Goal: Transaction & Acquisition: Download file/media

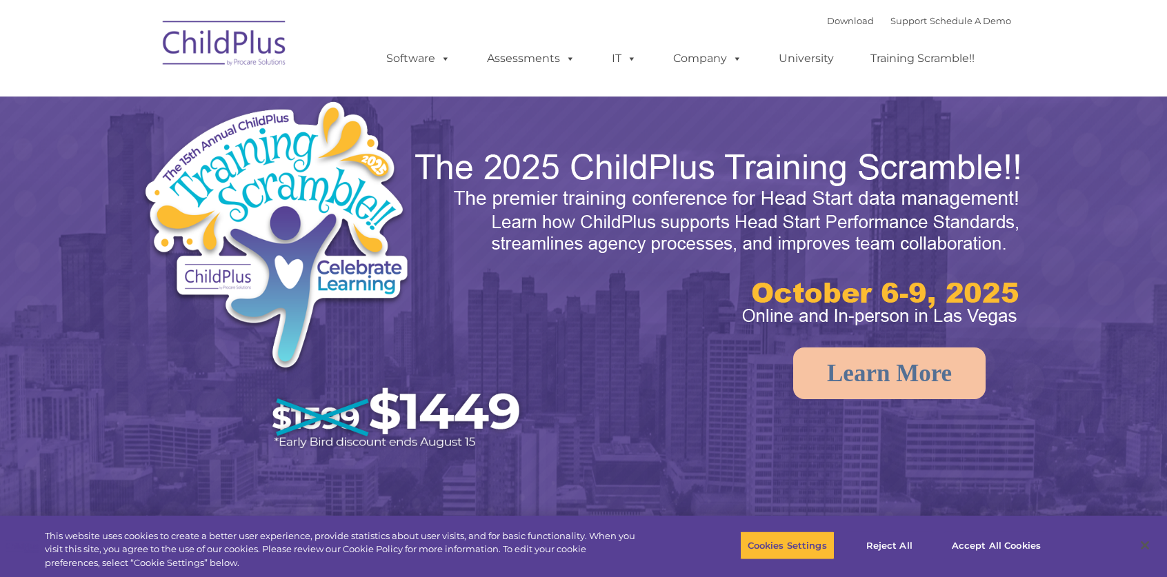
select select "MEDIUM"
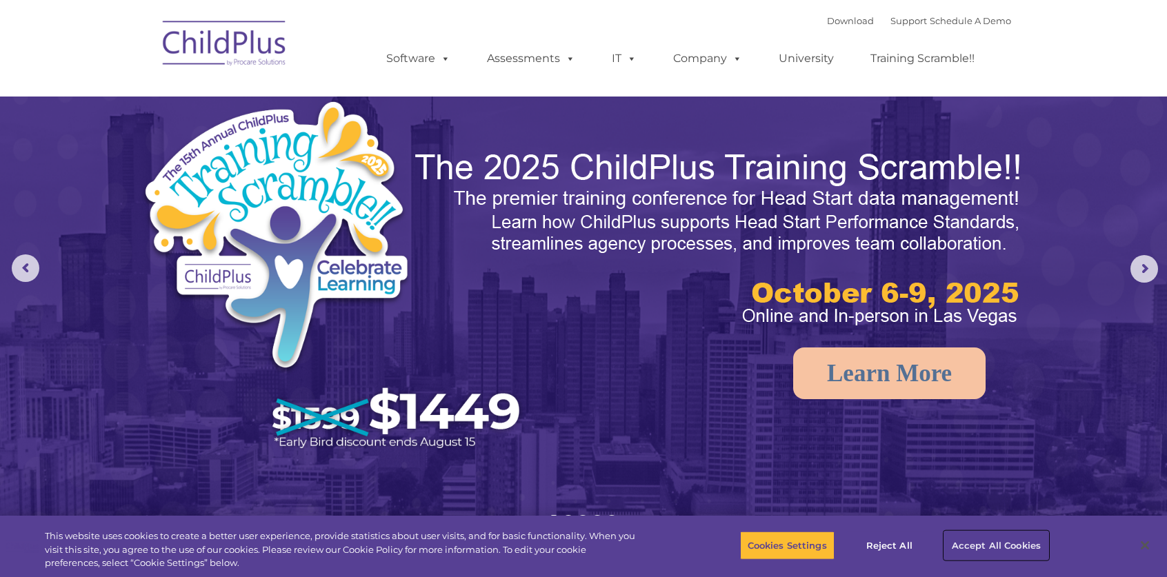
click at [995, 547] on button "Accept All Cookies" at bounding box center [996, 545] width 104 height 29
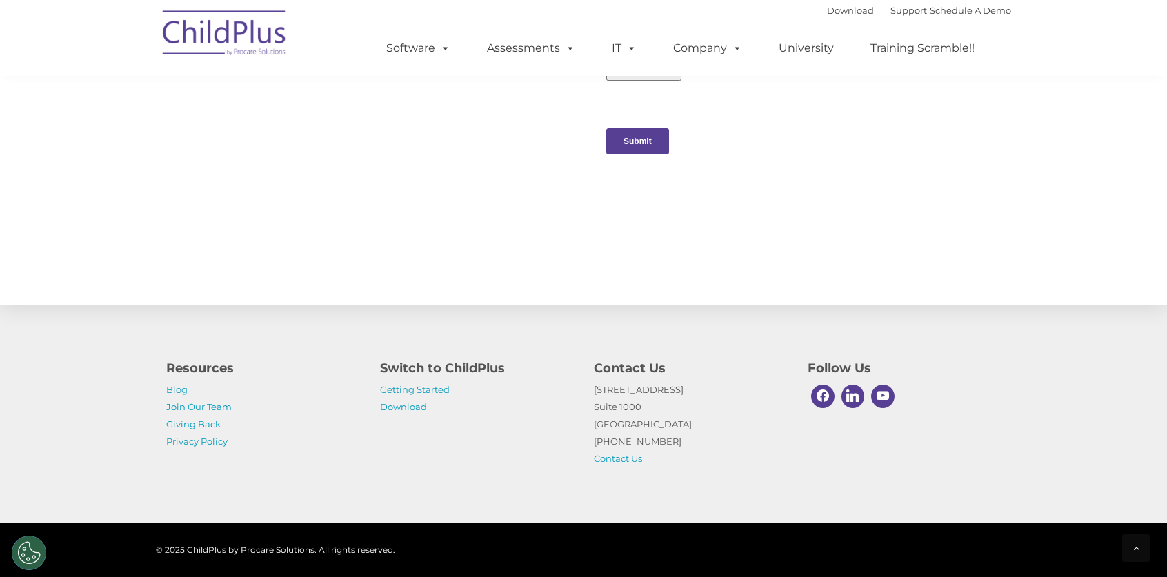
scroll to position [1436, 0]
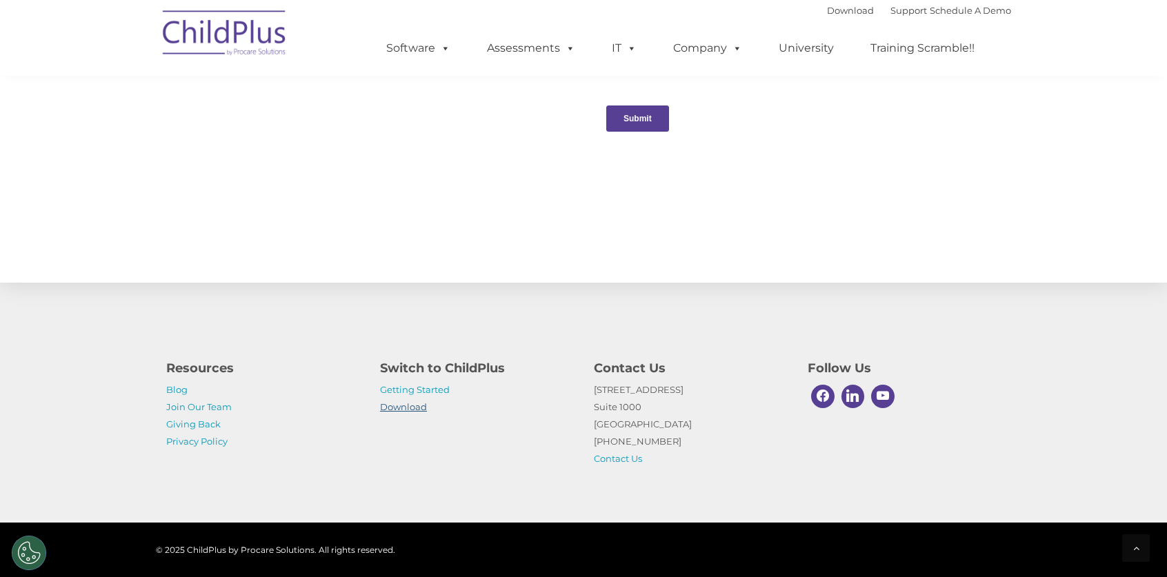
click at [410, 410] on link "Download" at bounding box center [403, 406] width 47 height 11
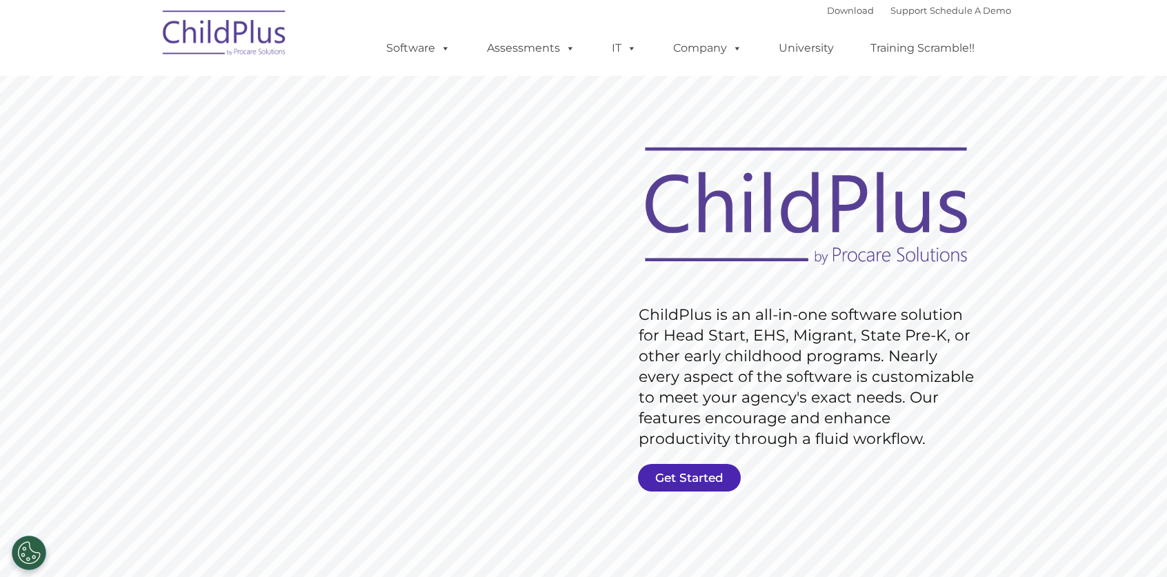
click at [709, 481] on link "Get Started" at bounding box center [689, 478] width 103 height 28
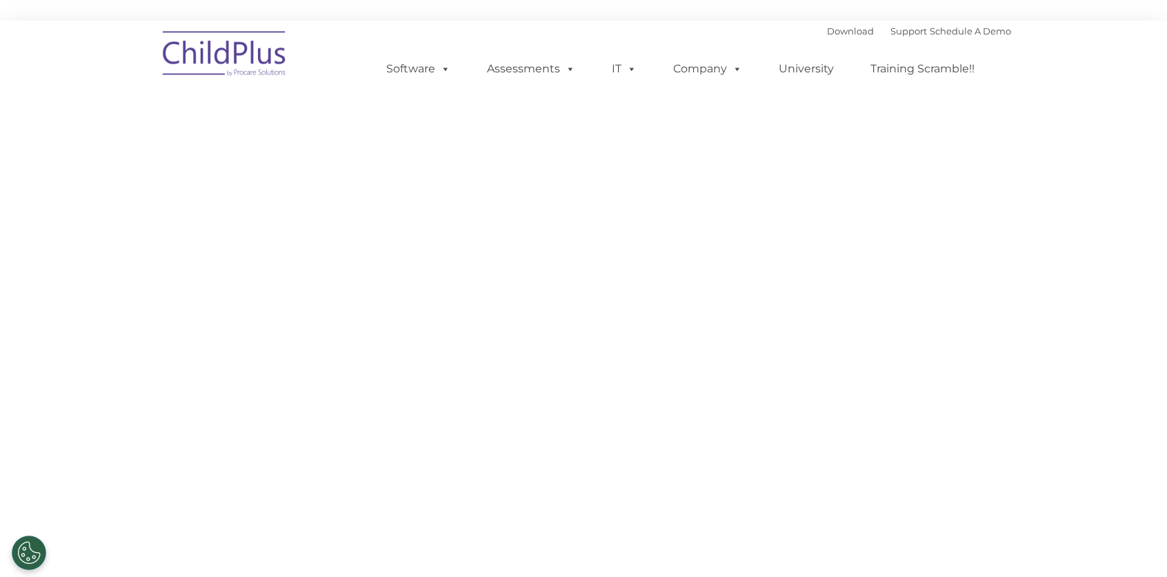
select select "MEDIUM"
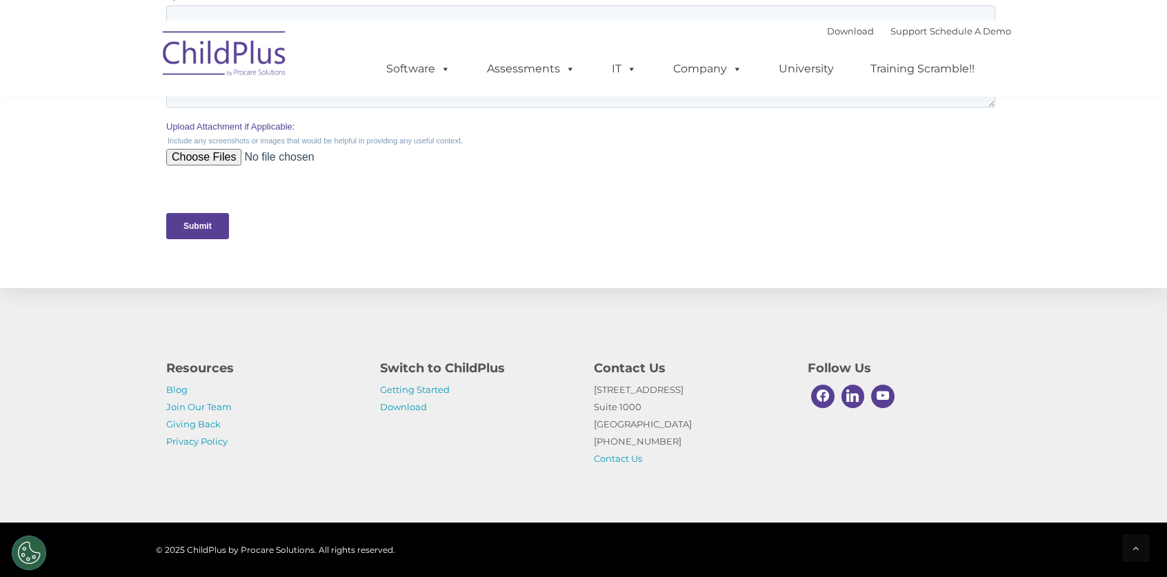
scroll to position [638, 0]
click at [423, 392] on link "Getting Started" at bounding box center [415, 389] width 70 height 11
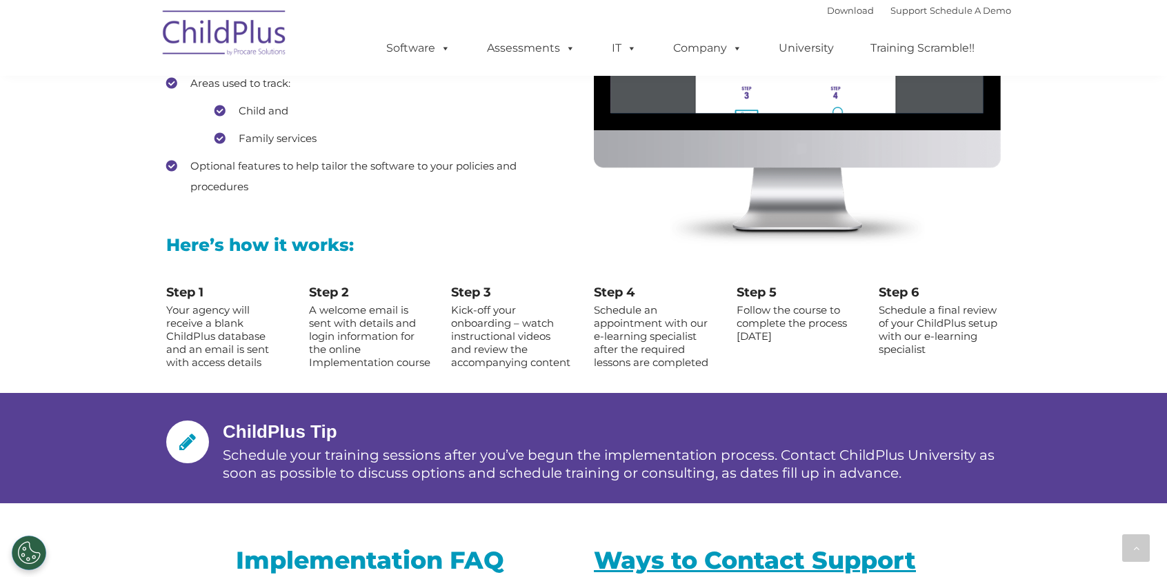
scroll to position [1371, 0]
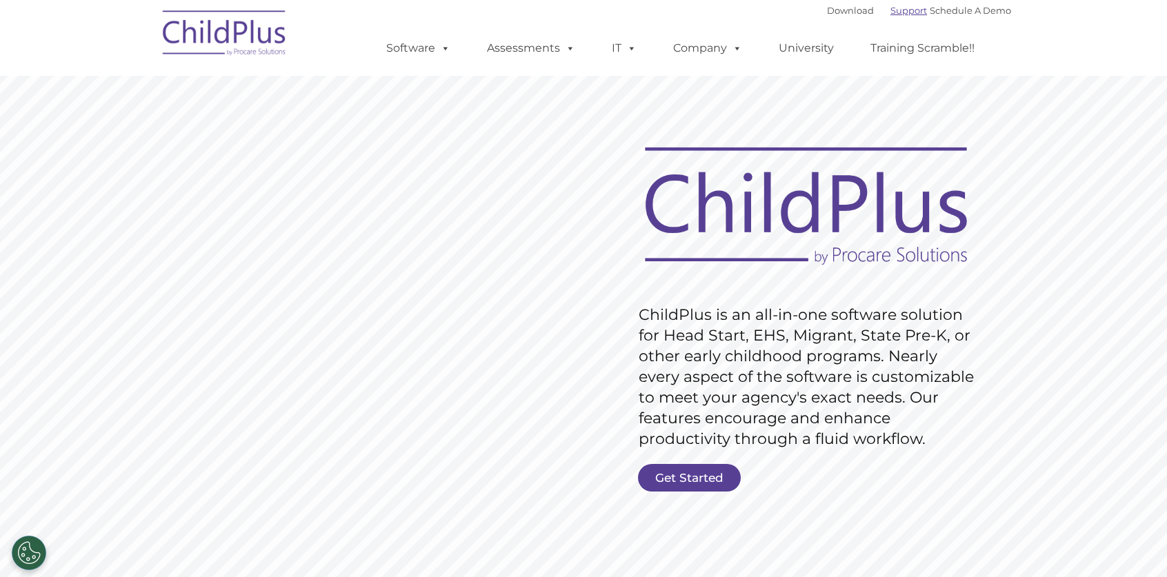
click at [890, 11] on link "Support" at bounding box center [908, 10] width 37 height 11
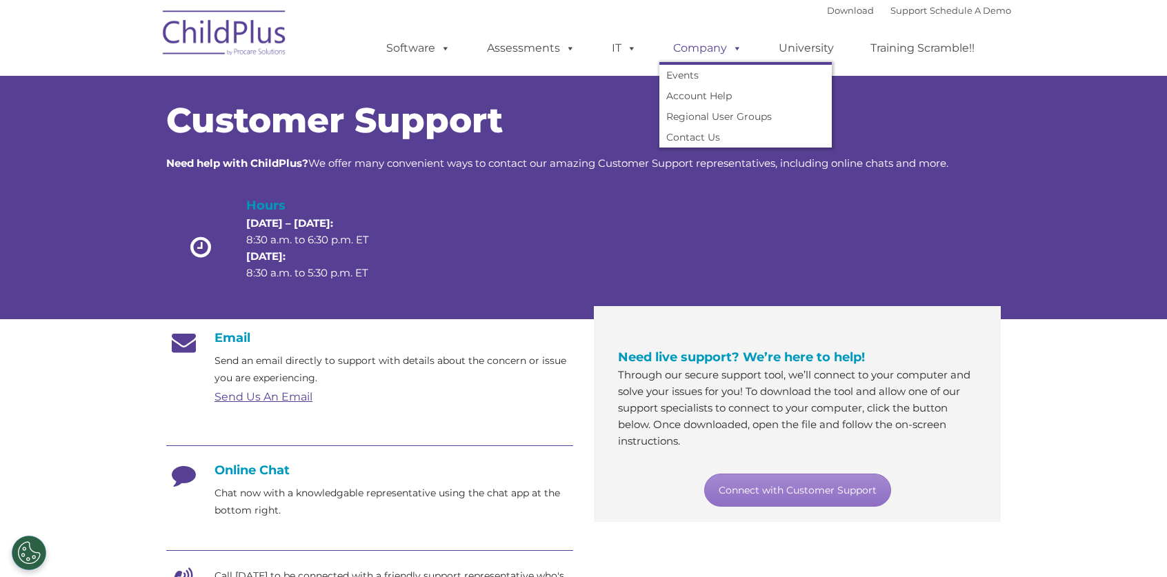
click at [716, 53] on link "Company" at bounding box center [707, 48] width 97 height 28
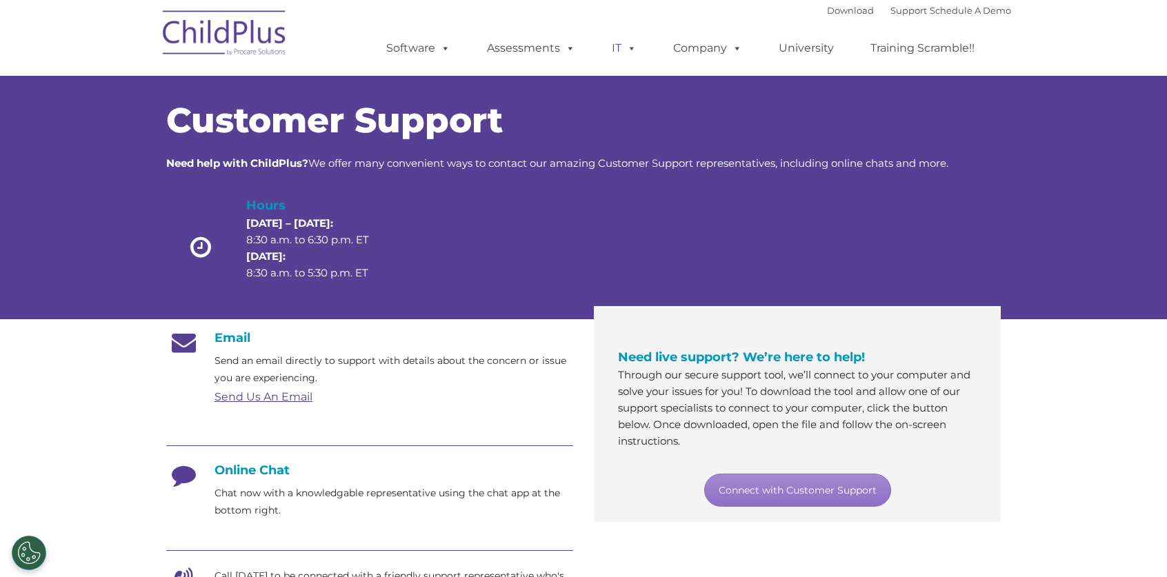
click at [628, 49] on span at bounding box center [628, 47] width 15 height 13
click at [617, 49] on link "IT" at bounding box center [624, 48] width 52 height 28
click at [627, 48] on span at bounding box center [628, 47] width 15 height 13
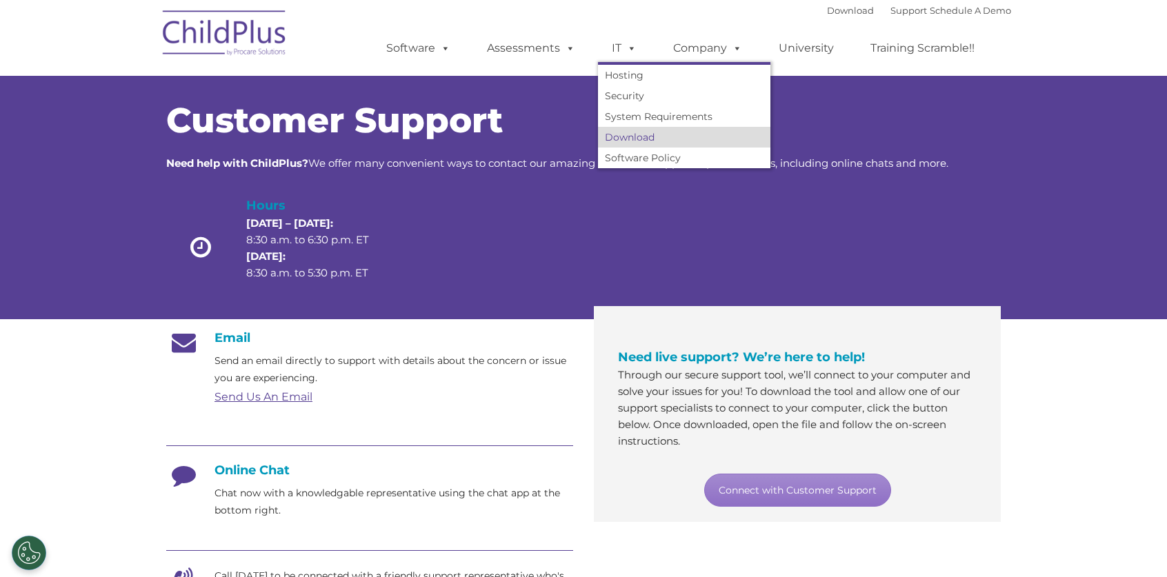
click at [636, 136] on link "Download" at bounding box center [684, 137] width 172 height 21
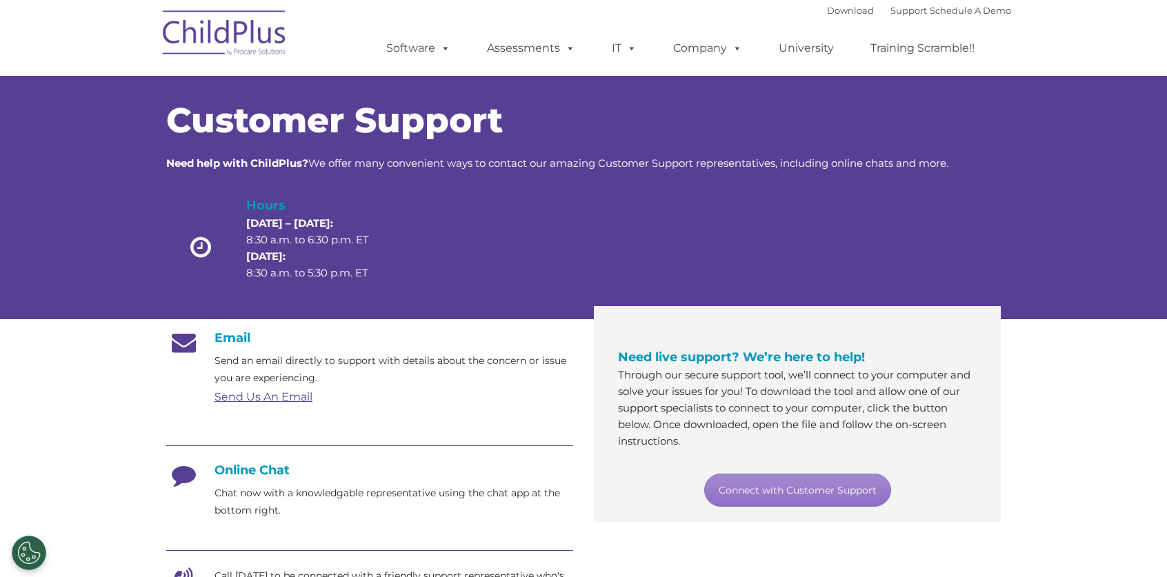
click at [758, 98] on div "Customer Support Need help with ChildPlus? We offer many convenient ways to con…" at bounding box center [583, 183] width 855 height 243
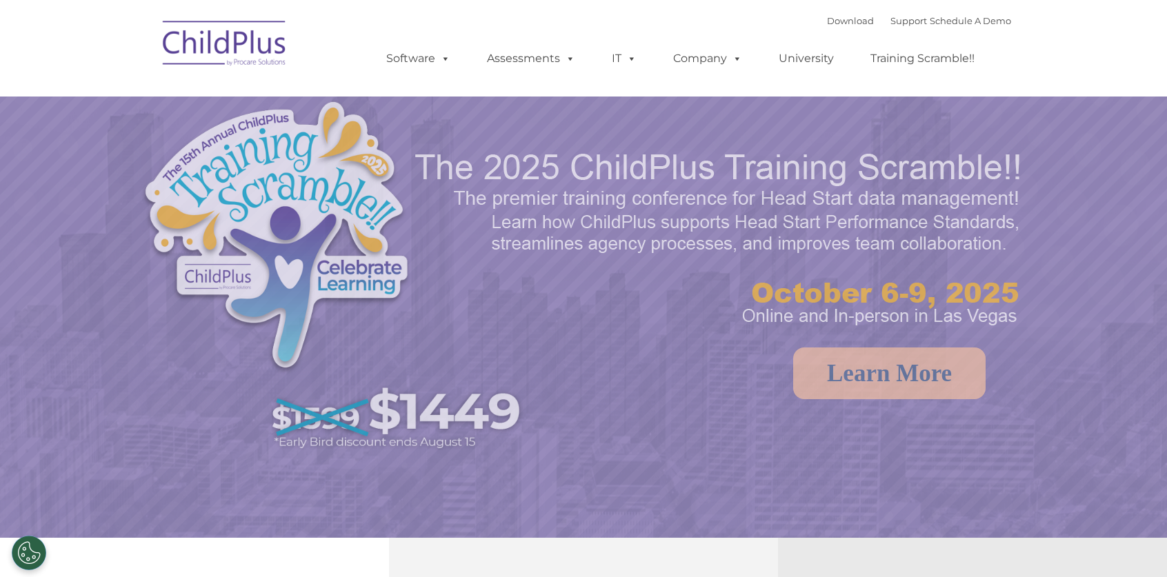
select select "MEDIUM"
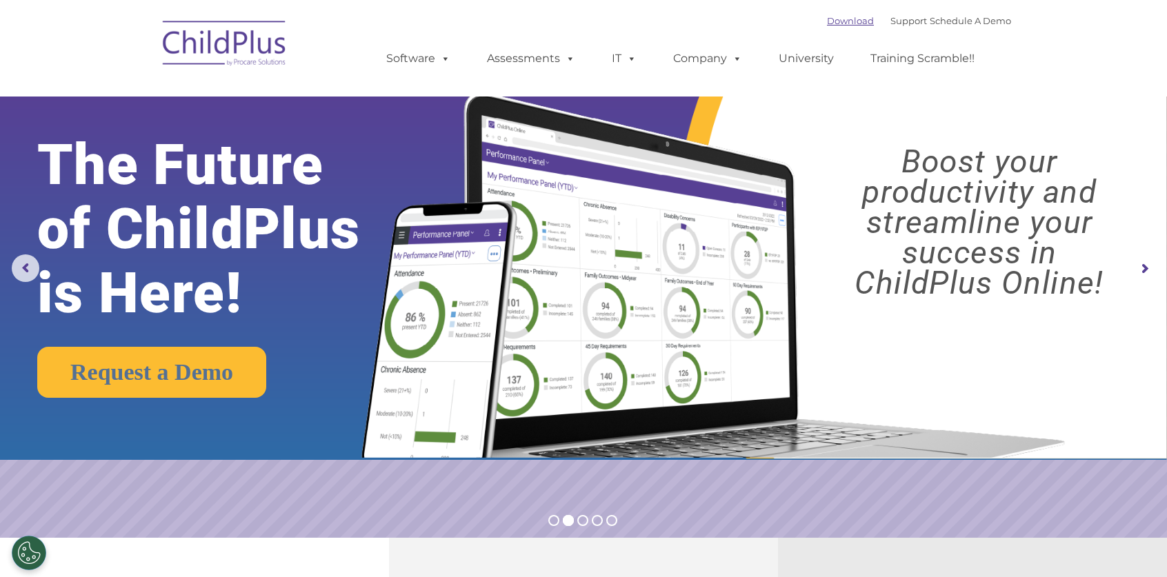
click at [831, 22] on link "Download" at bounding box center [850, 20] width 47 height 11
